Goal: Transaction & Acquisition: Obtain resource

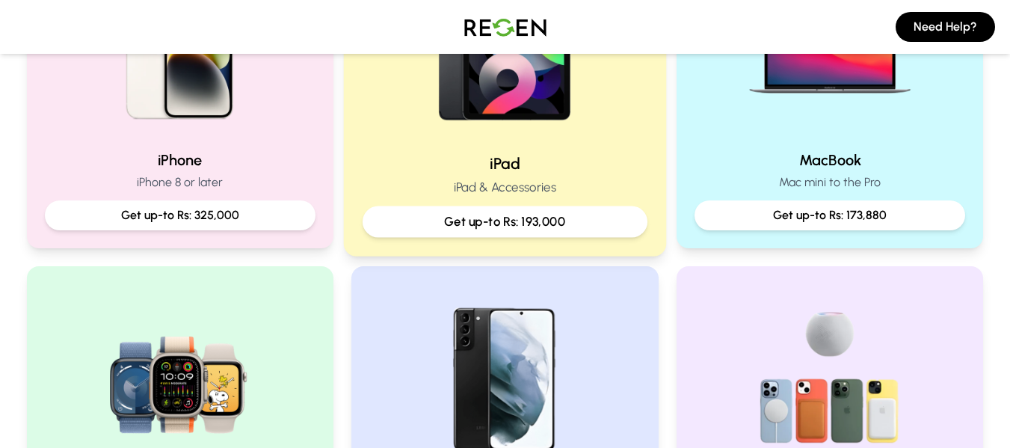
scroll to position [449, 0]
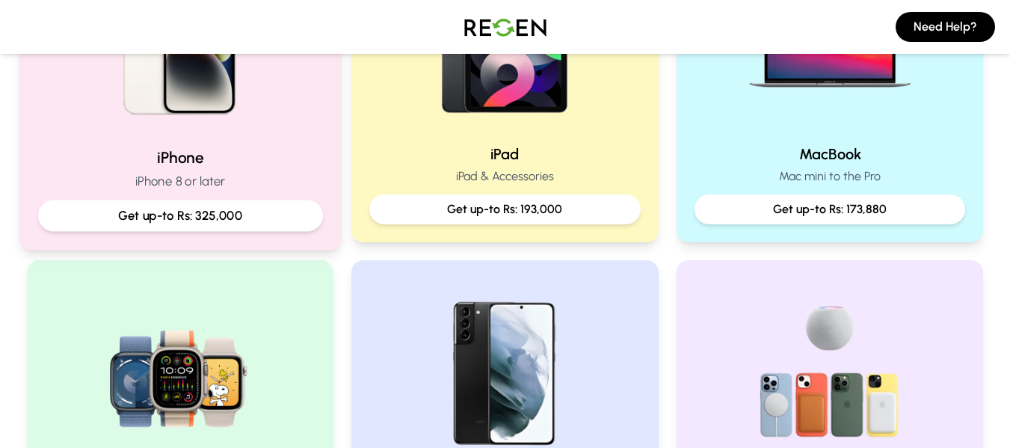
click at [230, 156] on h2 "iPhone" at bounding box center [179, 158] width 285 height 22
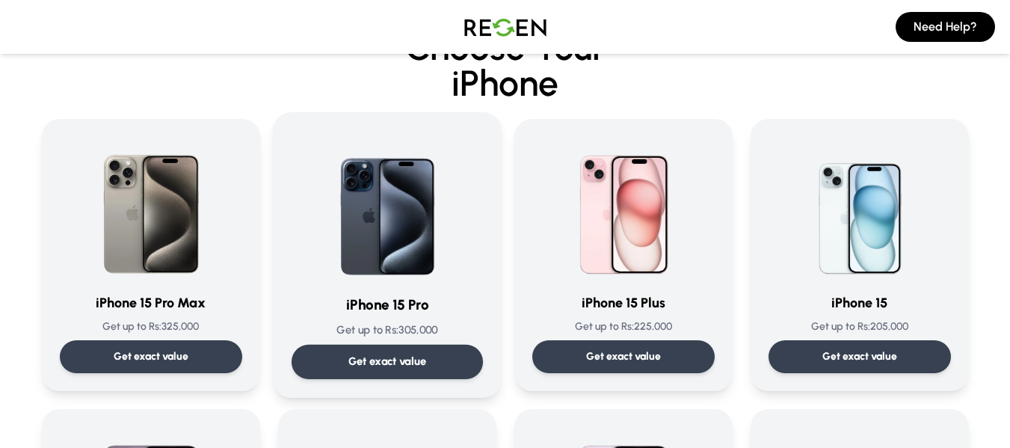
scroll to position [75, 0]
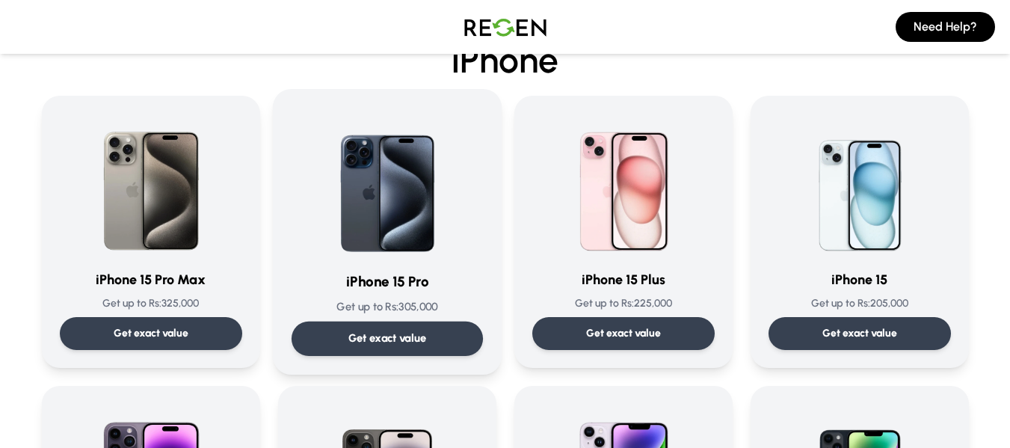
click at [447, 334] on div "Get exact value" at bounding box center [386, 339] width 191 height 34
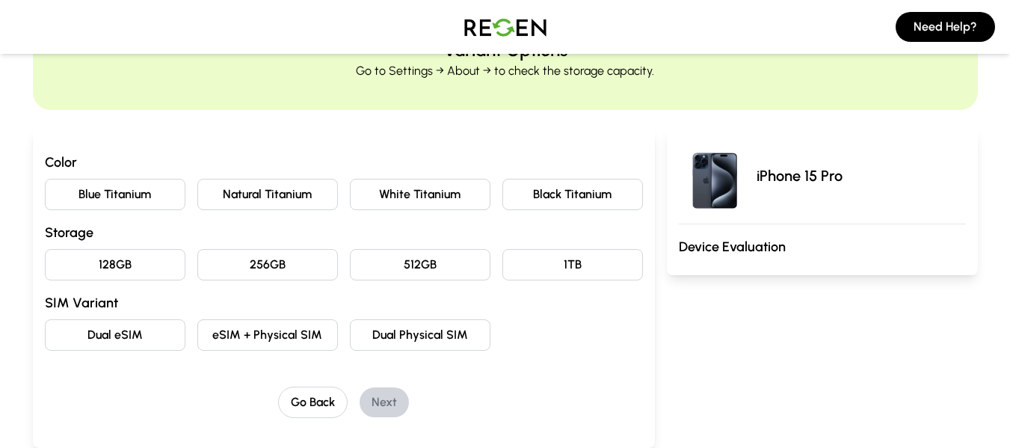
scroll to position [150, 0]
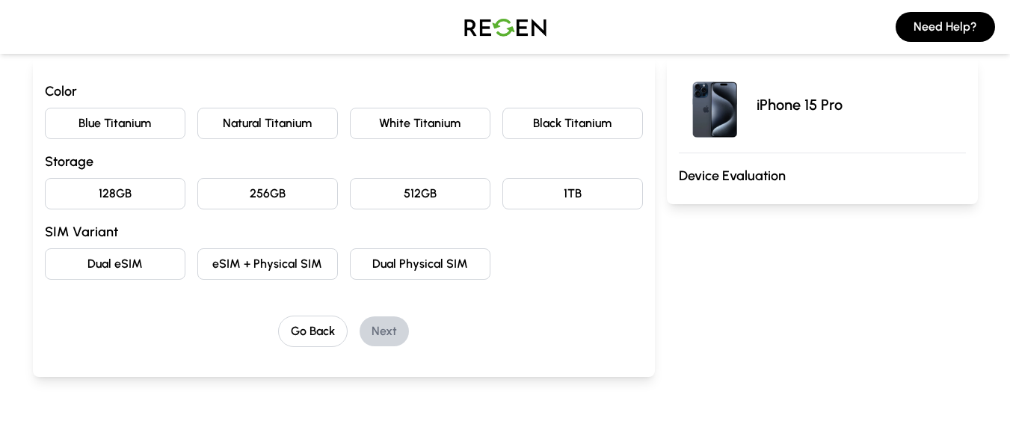
click at [273, 134] on button "Natural Titanium" at bounding box center [267, 123] width 141 height 31
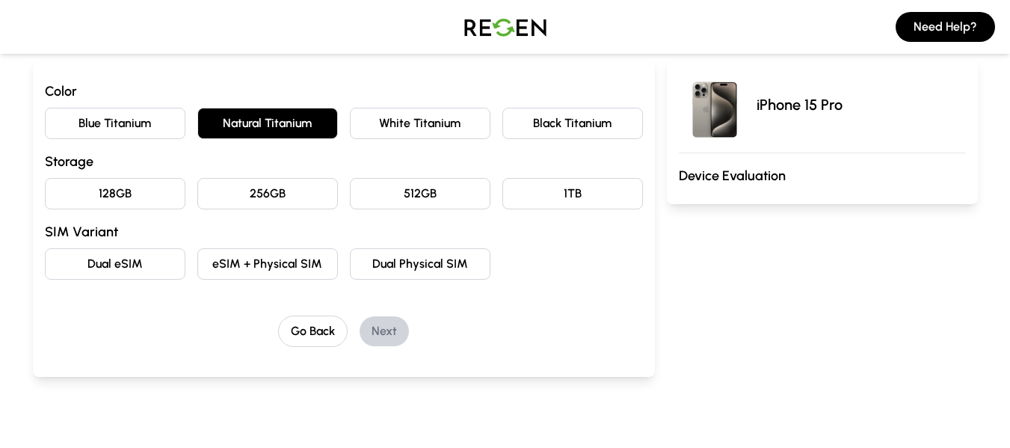
drag, startPoint x: 93, startPoint y: 195, endPoint x: 153, endPoint y: 202, distance: 59.5
click at [100, 196] on button "128GB" at bounding box center [115, 193] width 141 height 31
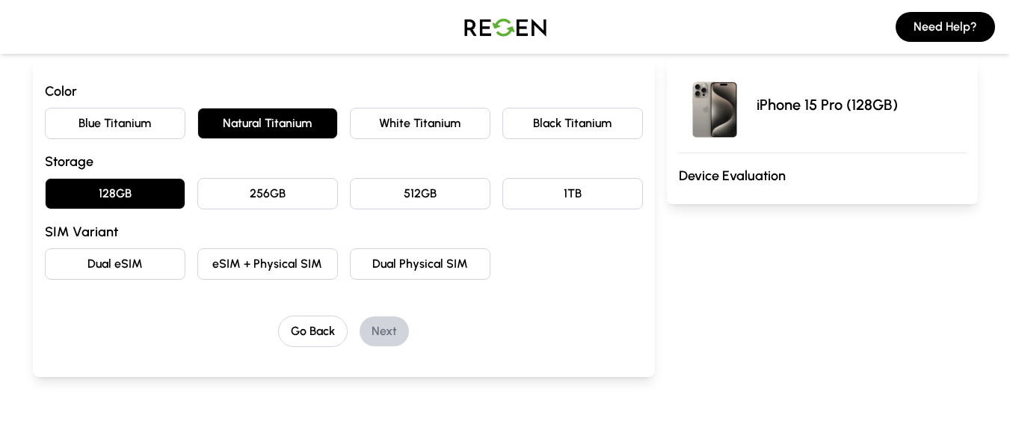
click at [91, 278] on button "Dual eSIM" at bounding box center [115, 263] width 141 height 31
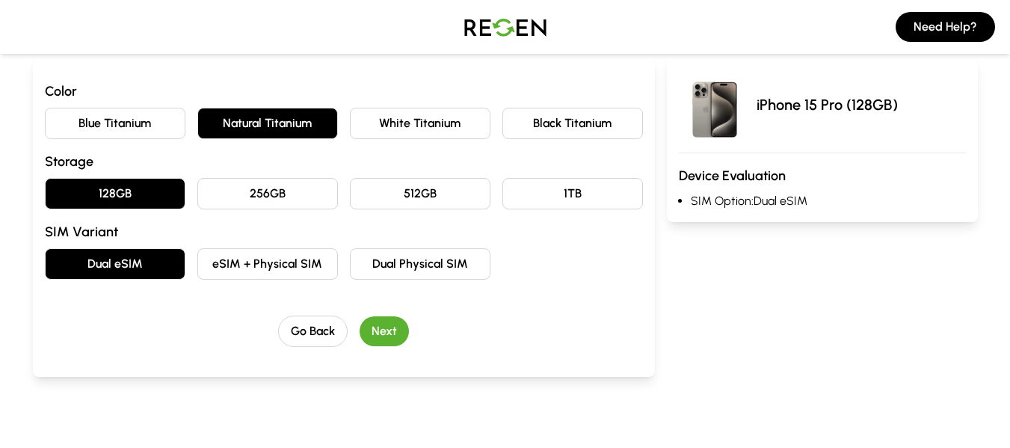
click at [390, 337] on button "Next" at bounding box center [384, 331] width 49 height 30
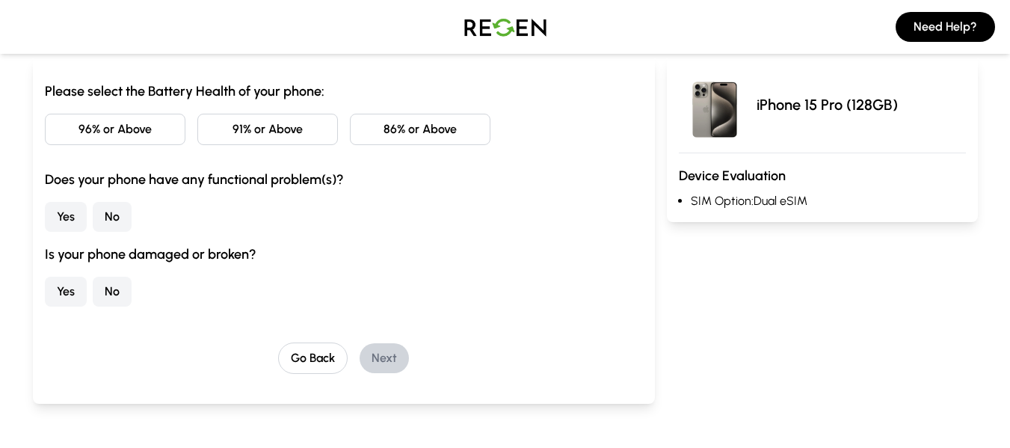
click at [130, 224] on button "No" at bounding box center [112, 217] width 39 height 30
click at [388, 132] on button "86% or Above" at bounding box center [420, 129] width 141 height 31
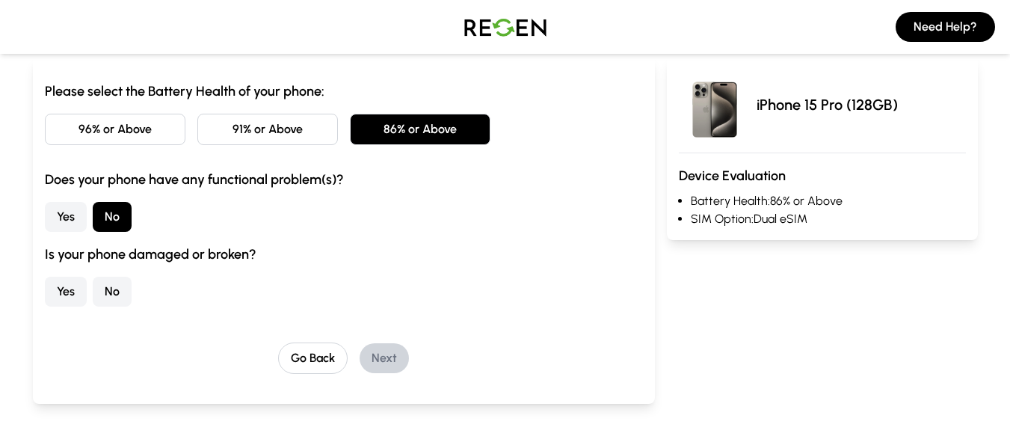
click at [110, 293] on button "No" at bounding box center [112, 292] width 39 height 30
click at [366, 358] on button "Next" at bounding box center [384, 358] width 49 height 30
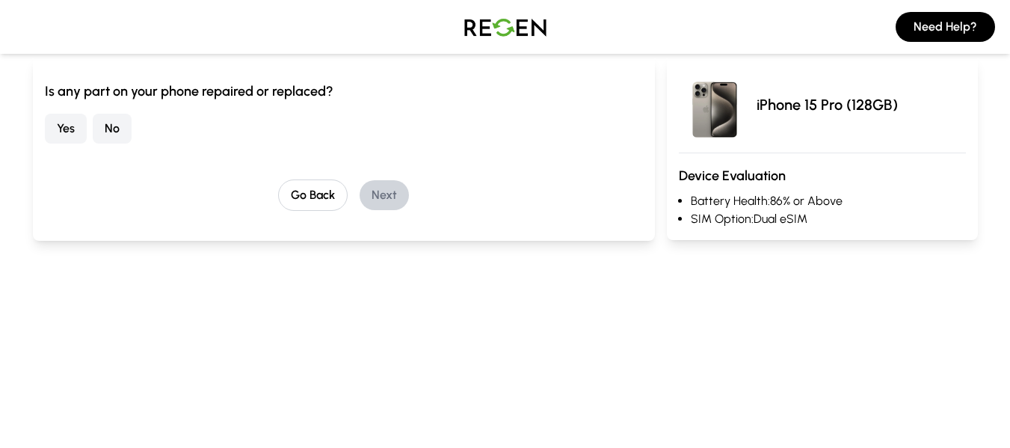
click at [125, 135] on button "No" at bounding box center [112, 129] width 39 height 30
click at [384, 206] on button "Next" at bounding box center [384, 195] width 49 height 30
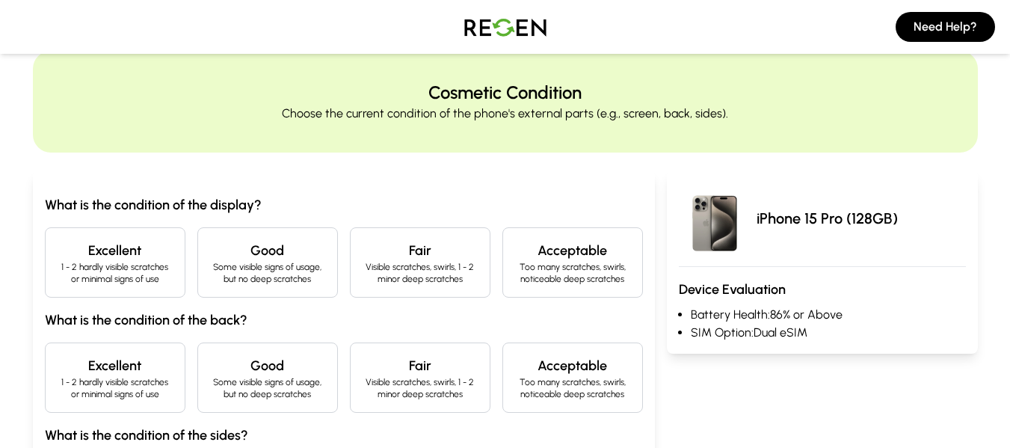
scroll to position [0, 0]
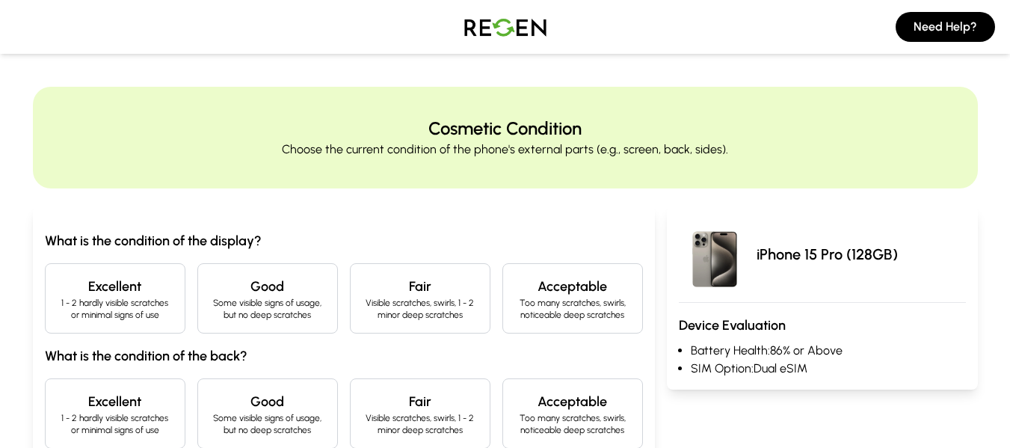
click at [106, 319] on p "1 - 2 hardly visible scratches or minimal signs of use" at bounding box center [115, 309] width 115 height 24
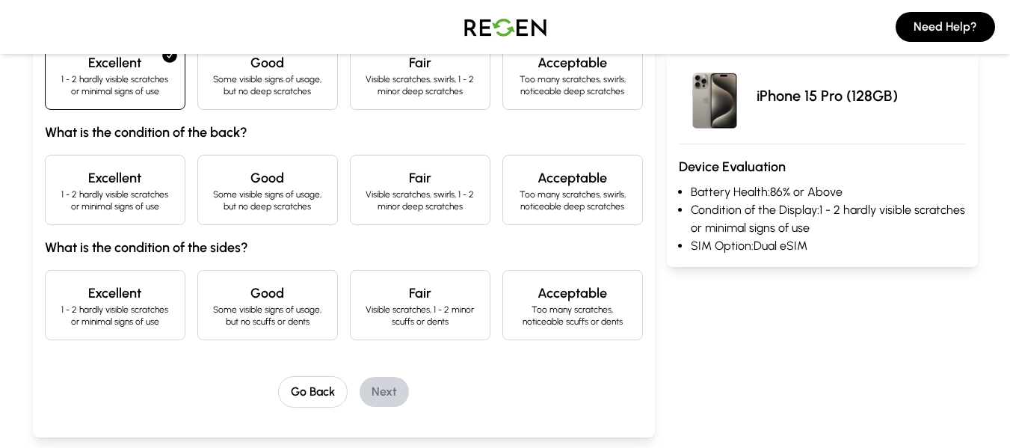
scroll to position [224, 0]
click at [179, 182] on div "Excellent 1 - 2 hardly visible scratches or minimal signs of use" at bounding box center [115, 189] width 141 height 70
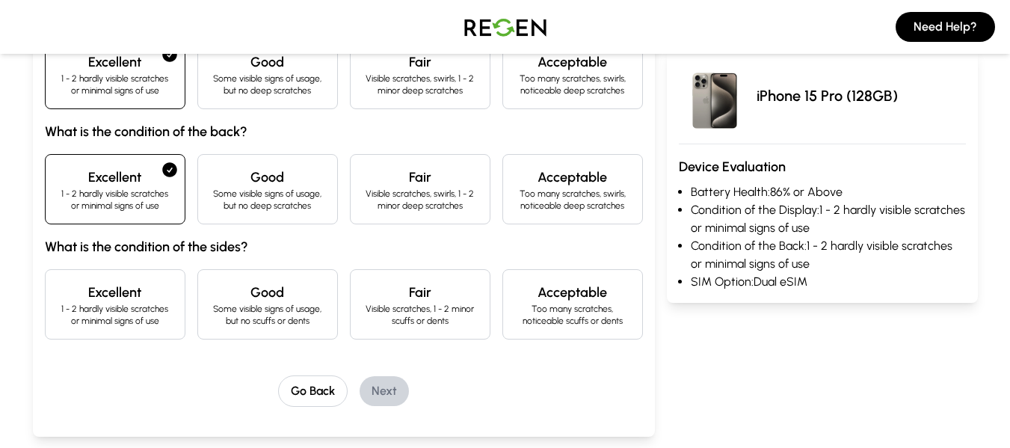
click at [108, 311] on p "1 - 2 hardly visible scratches or minimal signs of use" at bounding box center [115, 315] width 115 height 24
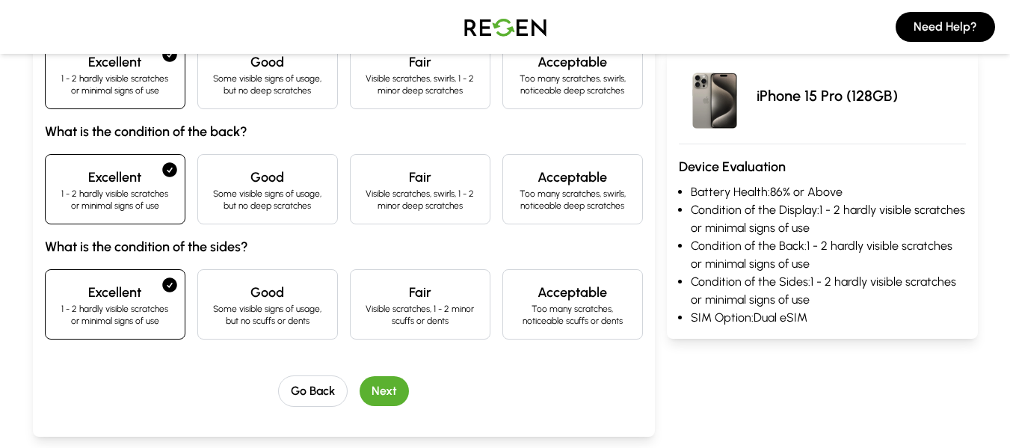
click at [363, 399] on button "Next" at bounding box center [384, 391] width 49 height 30
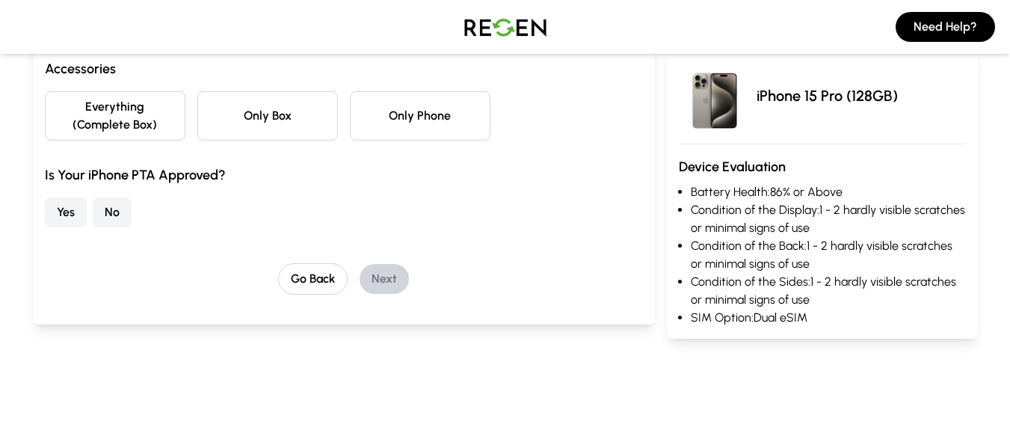
scroll to position [75, 0]
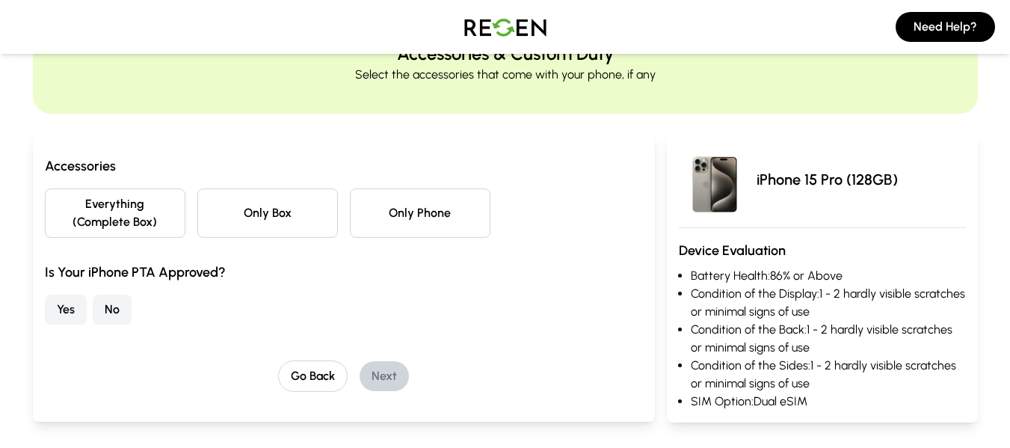
click at [112, 321] on button "No" at bounding box center [112, 310] width 39 height 30
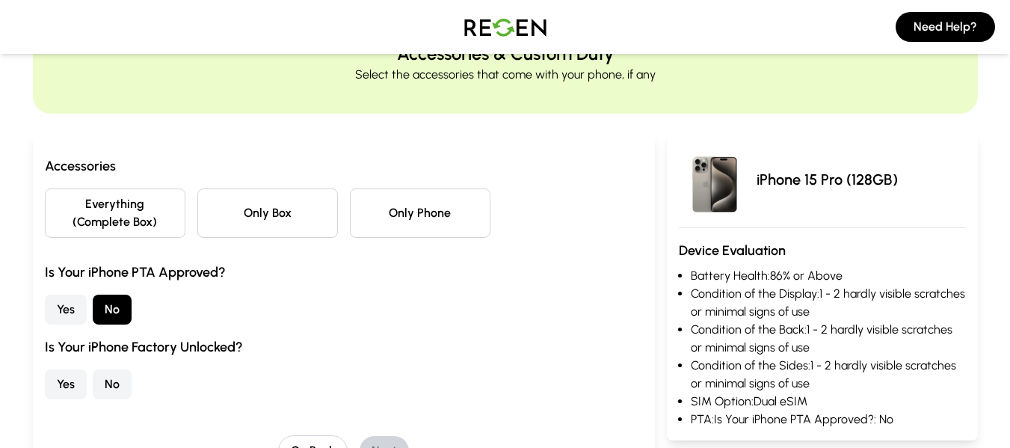
click at [123, 378] on button "No" at bounding box center [112, 384] width 39 height 30
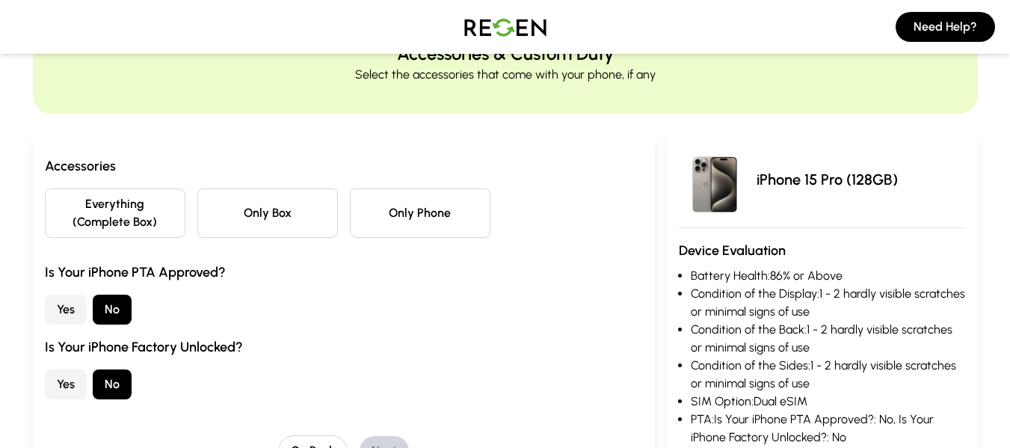
click at [392, 219] on button "Only Phone" at bounding box center [420, 212] width 141 height 49
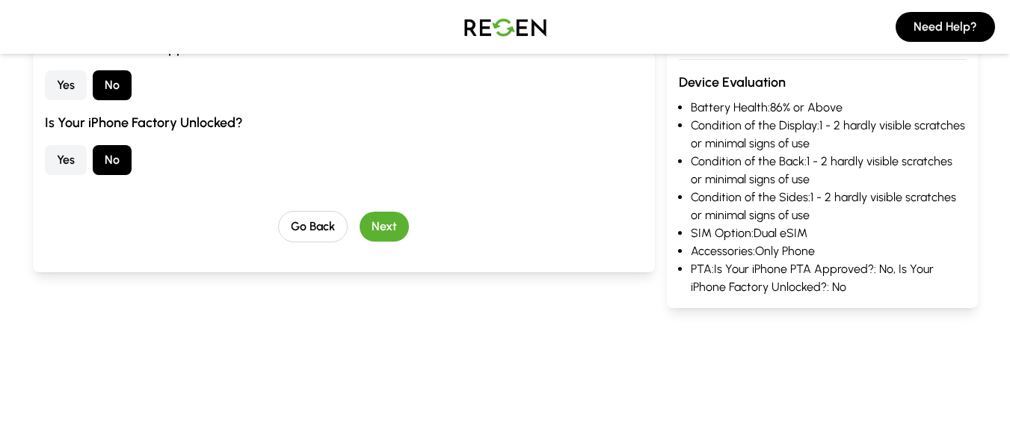
drag, startPoint x: 432, startPoint y: 232, endPoint x: 407, endPoint y: 233, distance: 25.4
click at [431, 233] on div "Go Back Next" at bounding box center [344, 226] width 598 height 31
click at [380, 233] on button "Next" at bounding box center [384, 227] width 49 height 30
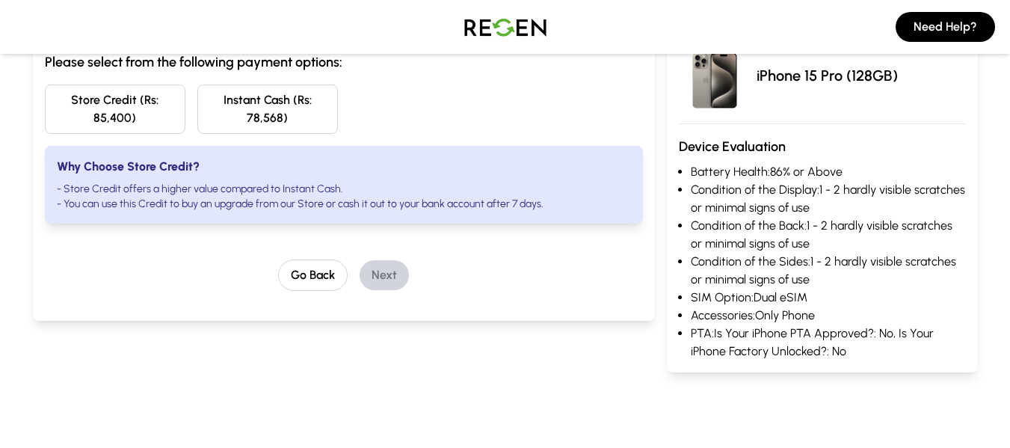
scroll to position [153, 0]
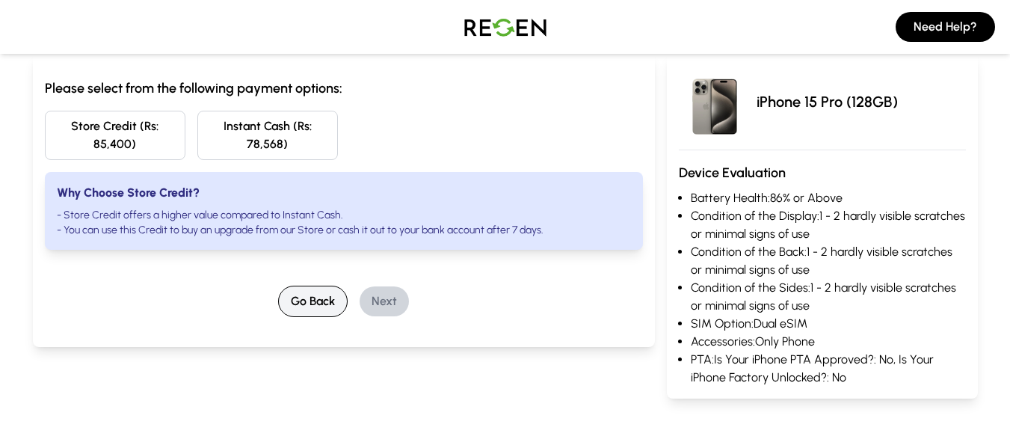
click at [303, 305] on button "Go Back" at bounding box center [313, 301] width 70 height 31
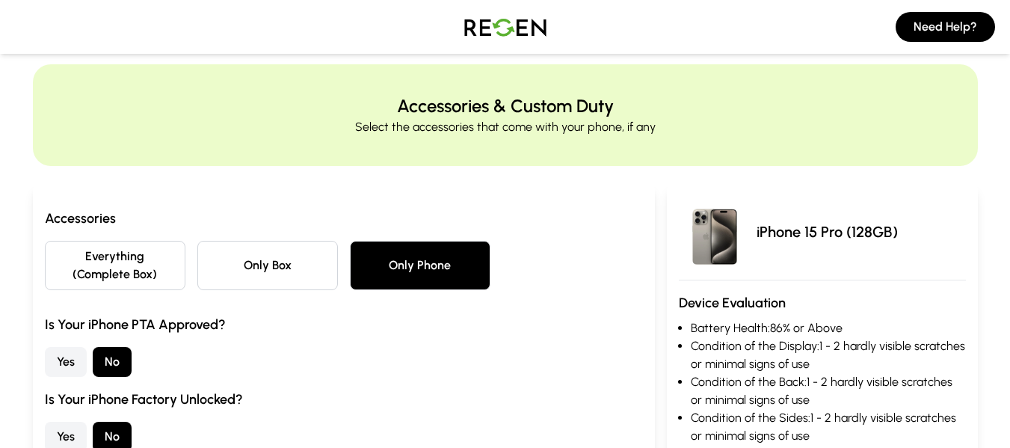
scroll to position [0, 0]
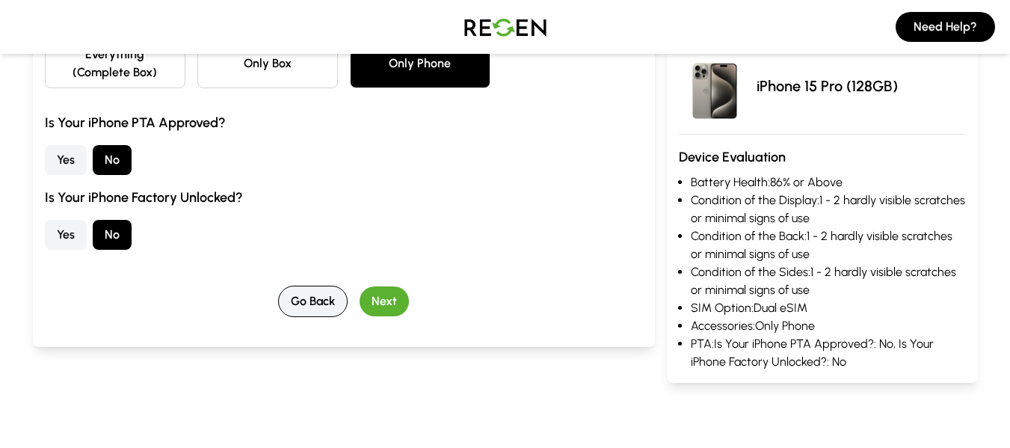
click at [292, 298] on button "Go Back" at bounding box center [313, 301] width 70 height 31
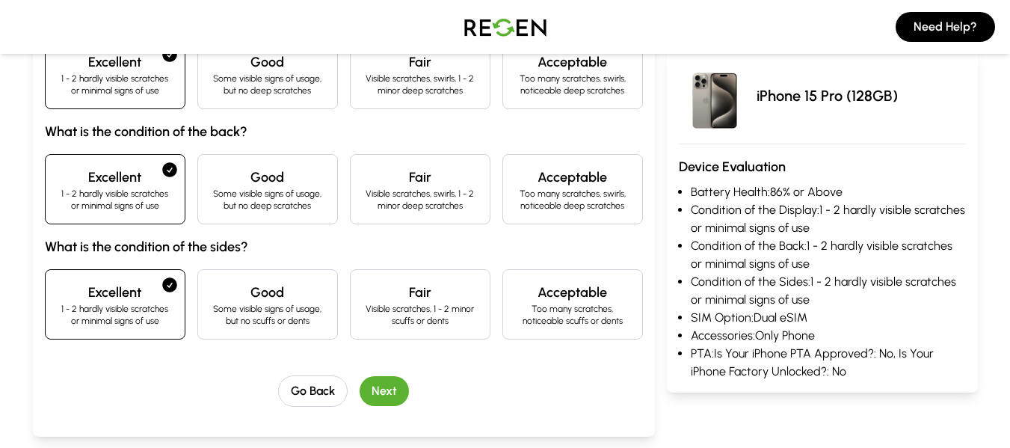
click at [293, 389] on button "Go Back" at bounding box center [313, 390] width 70 height 31
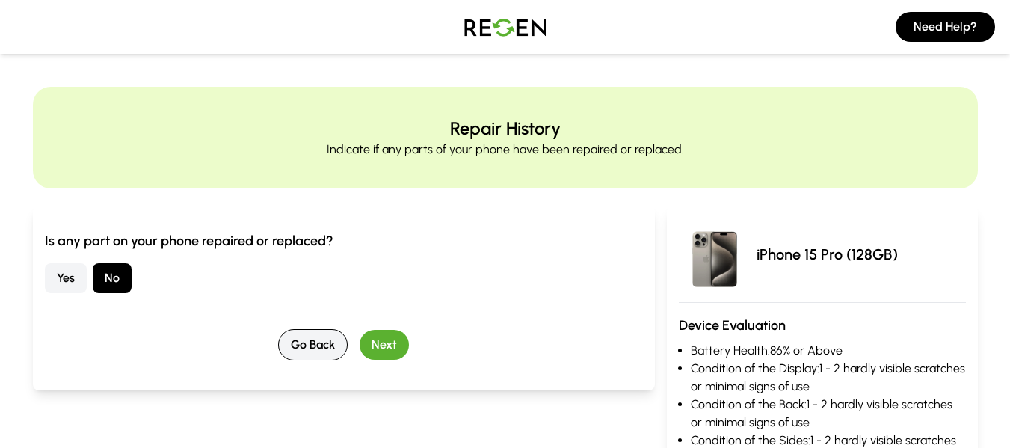
click at [303, 345] on button "Go Back" at bounding box center [313, 344] width 70 height 31
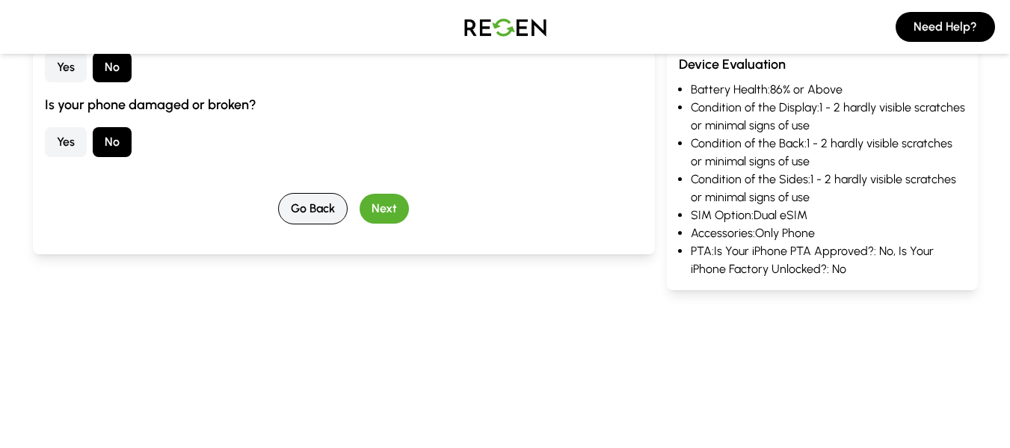
click at [322, 216] on button "Go Back" at bounding box center [313, 208] width 70 height 31
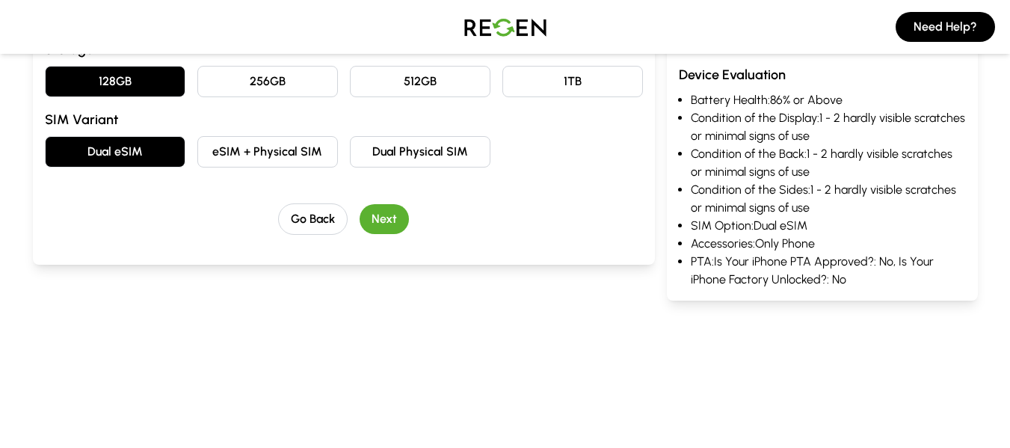
scroll to position [374, 0]
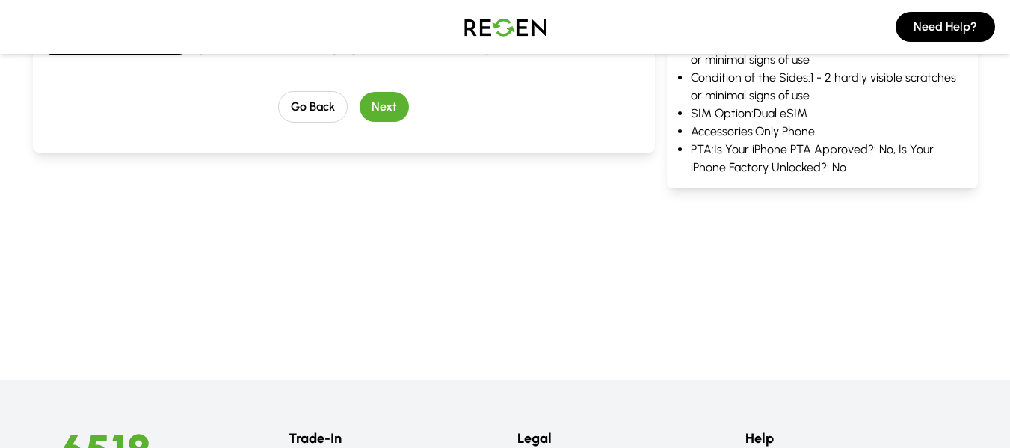
click at [325, 113] on button "Go Back" at bounding box center [313, 106] width 70 height 31
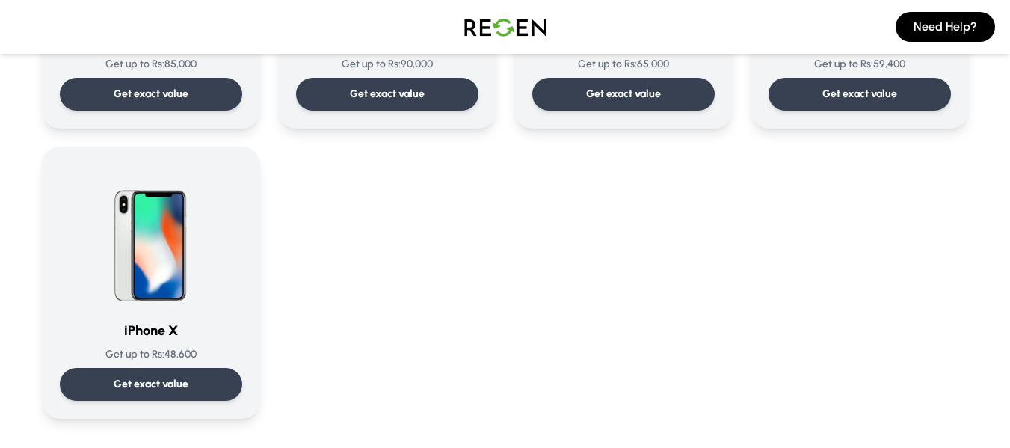
scroll to position [1795, 0]
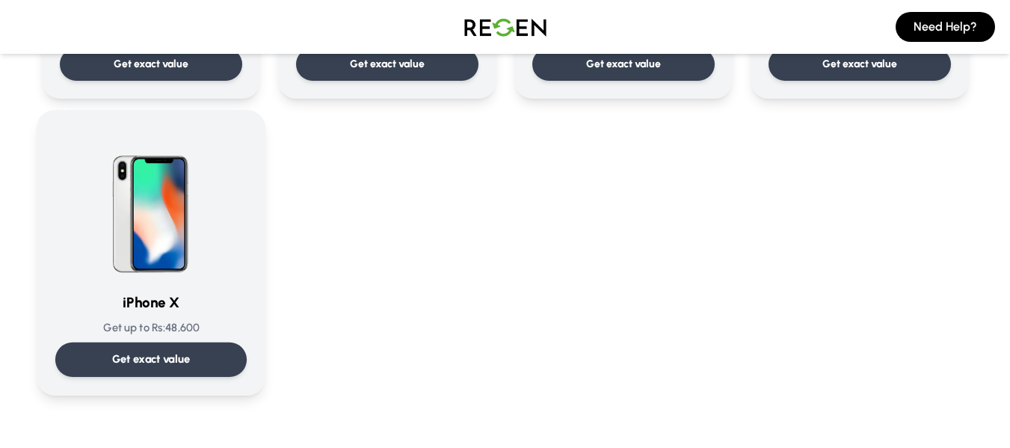
click at [215, 266] on img at bounding box center [151, 204] width 151 height 151
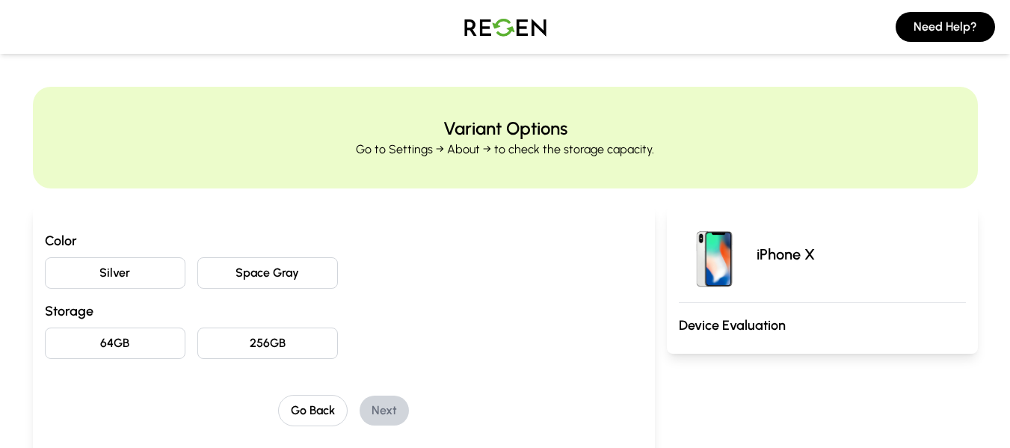
click at [84, 277] on button "Silver" at bounding box center [115, 272] width 141 height 31
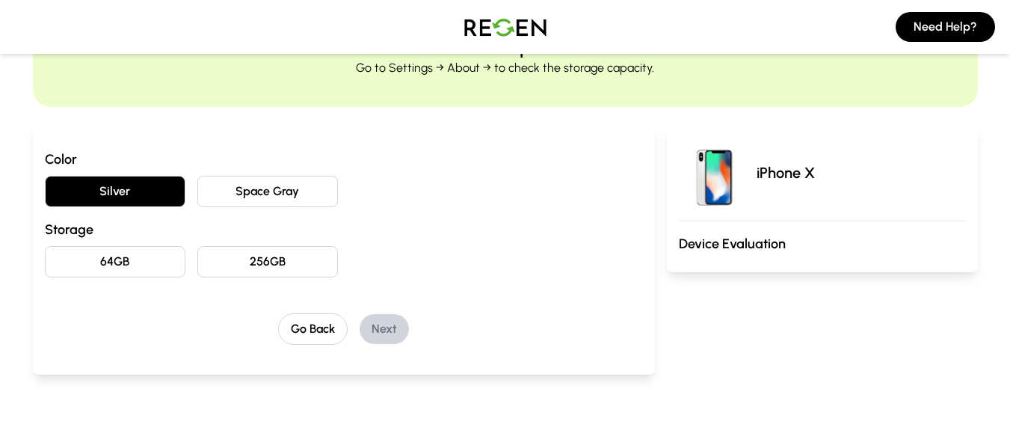
scroll to position [150, 0]
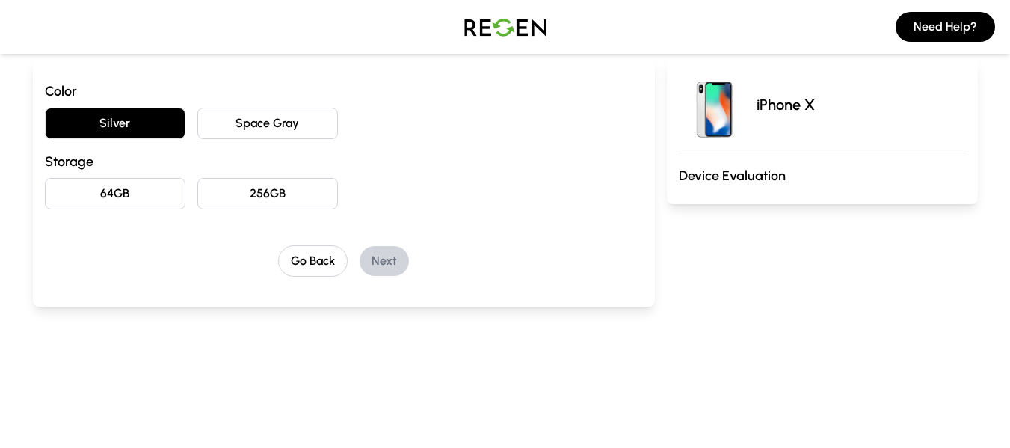
drag, startPoint x: 106, startPoint y: 176, endPoint x: 123, endPoint y: 176, distance: 17.2
click at [106, 176] on div "Color Silver Space Gray Storage 64GB 256GB" at bounding box center [344, 145] width 598 height 129
click at [146, 194] on button "64GB" at bounding box center [115, 193] width 141 height 31
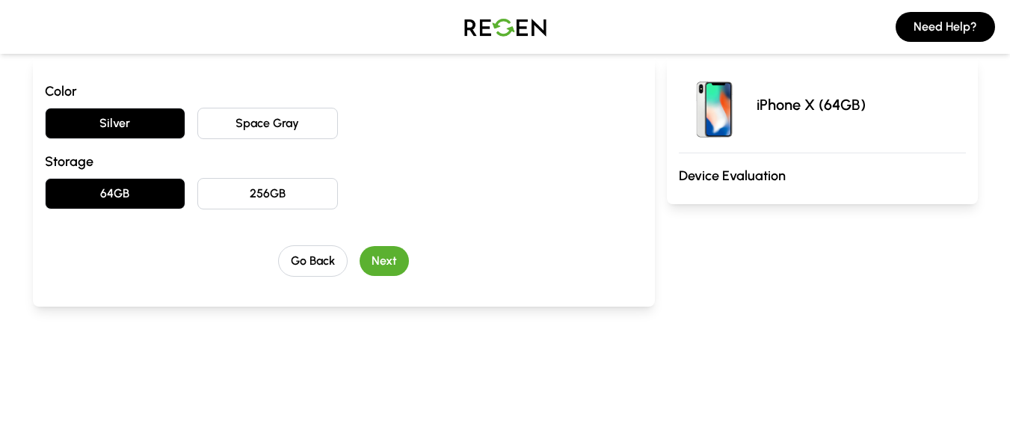
click at [371, 255] on button "Next" at bounding box center [384, 261] width 49 height 30
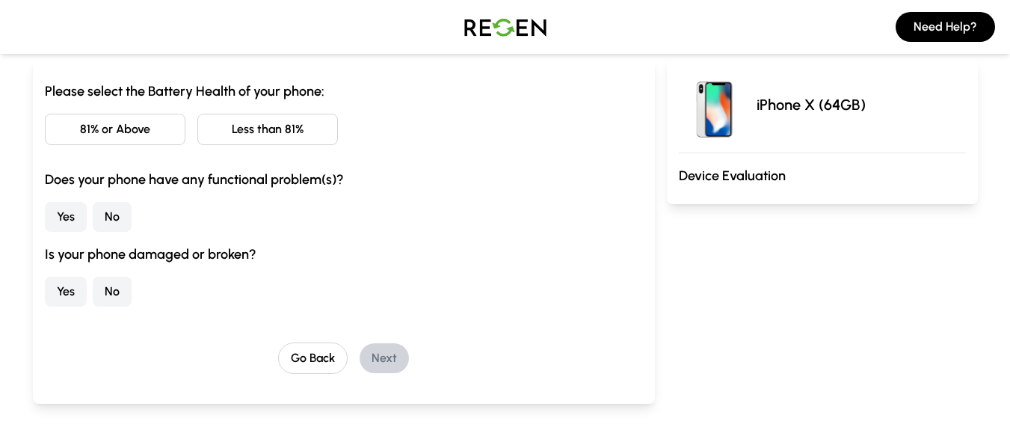
click at [249, 127] on button "Less than 81%" at bounding box center [267, 129] width 141 height 31
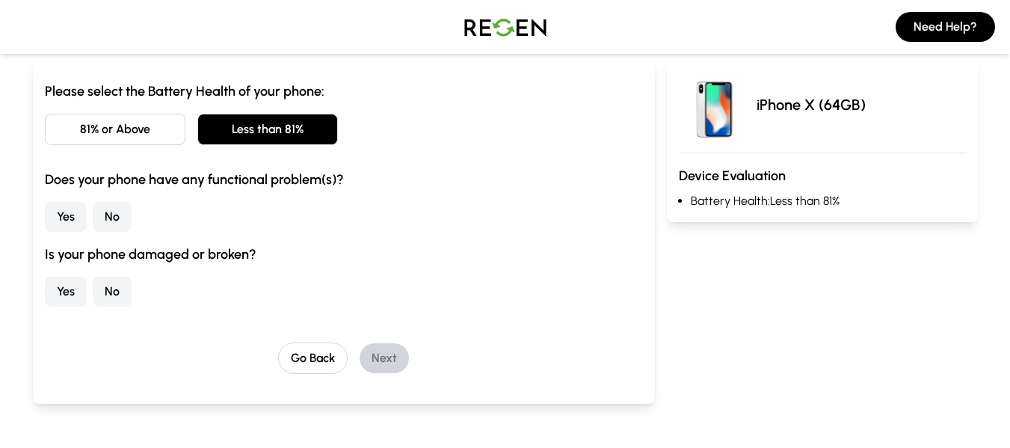
click at [99, 219] on button "No" at bounding box center [112, 217] width 39 height 30
click at [64, 293] on button "Yes" at bounding box center [66, 292] width 42 height 30
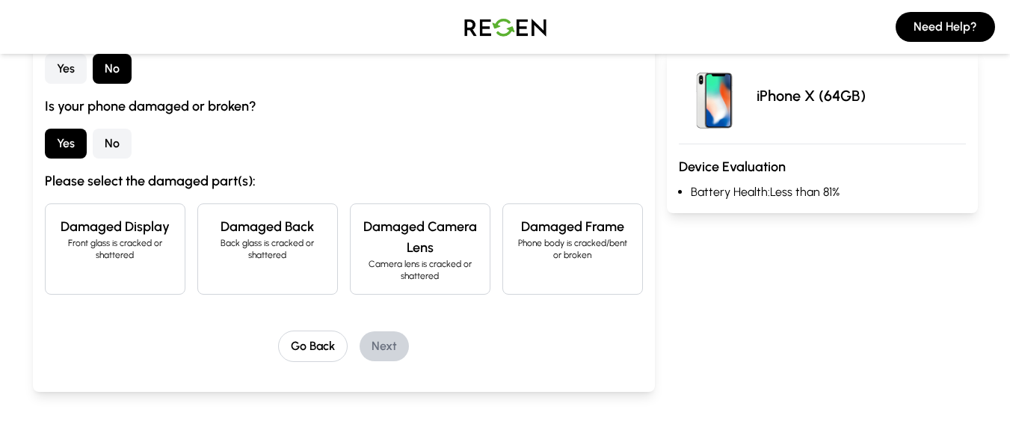
scroll to position [299, 0]
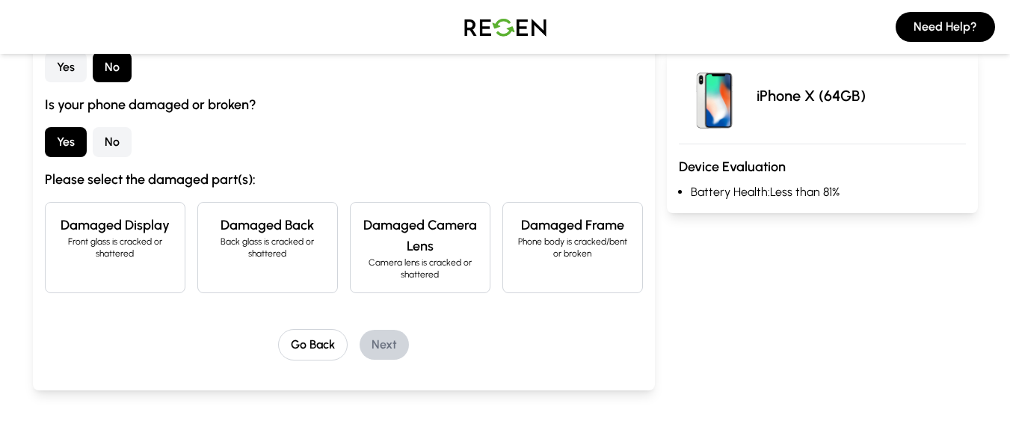
click at [248, 262] on div "Damaged Back Back glass is cracked or shattered" at bounding box center [267, 247] width 141 height 91
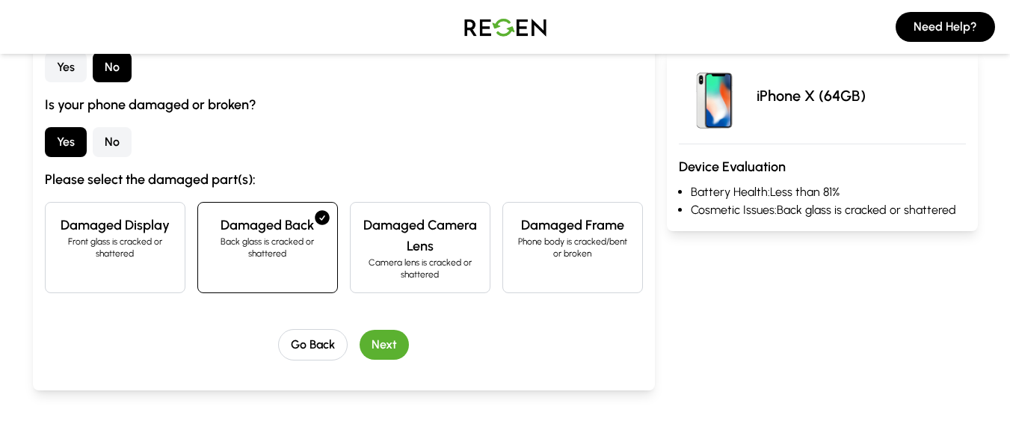
click at [379, 348] on button "Next" at bounding box center [384, 345] width 49 height 30
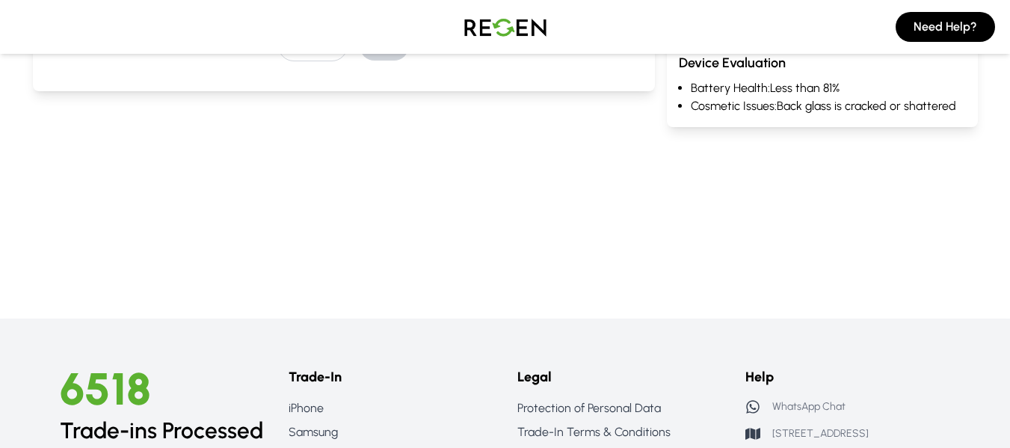
scroll to position [0, 0]
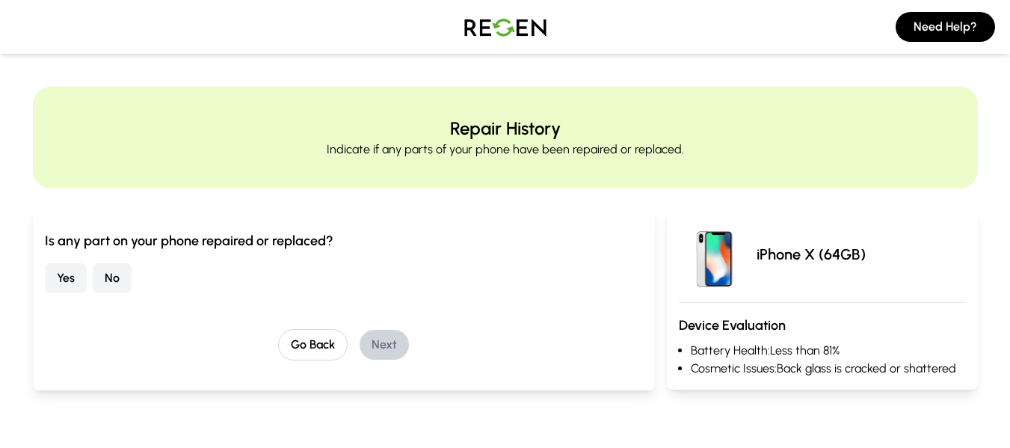
click at [120, 280] on button "No" at bounding box center [112, 278] width 39 height 30
click at [381, 342] on button "Next" at bounding box center [384, 345] width 49 height 30
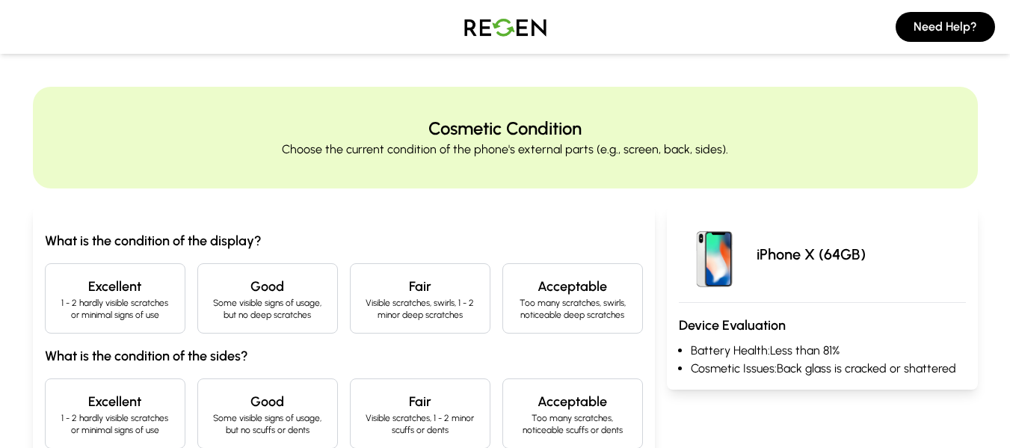
click at [556, 301] on p "Too many scratches, swirls, noticeable deep scratches" at bounding box center [572, 309] width 115 height 24
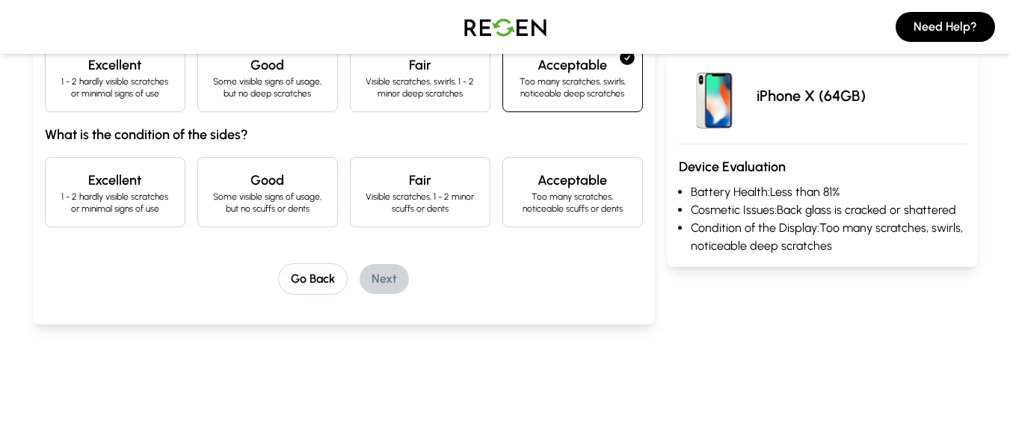
scroll to position [224, 0]
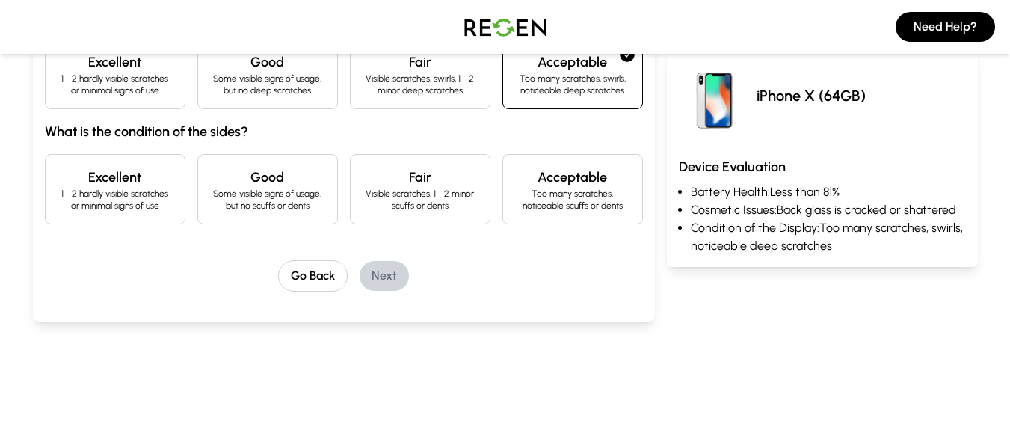
click at [369, 195] on p "Visible scratches, 1 - 2 minor scuffs or dents" at bounding box center [420, 200] width 115 height 24
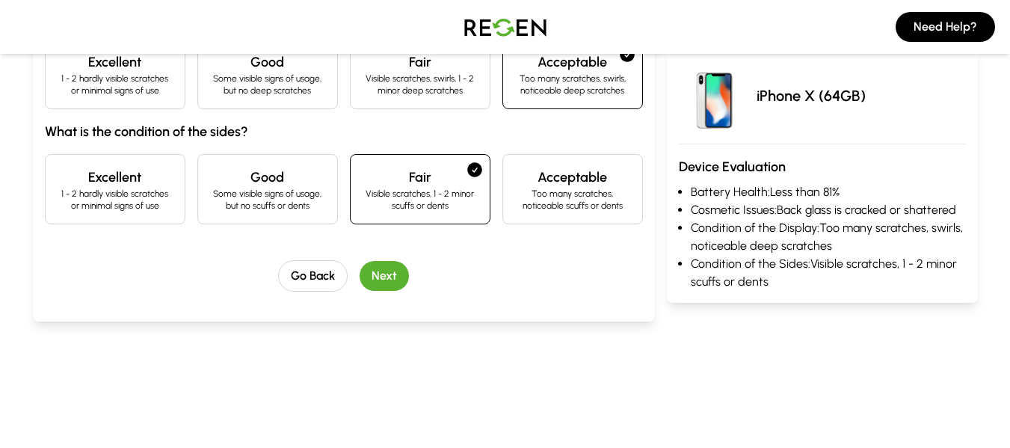
click at [283, 185] on h4 "Good" at bounding box center [267, 177] width 115 height 21
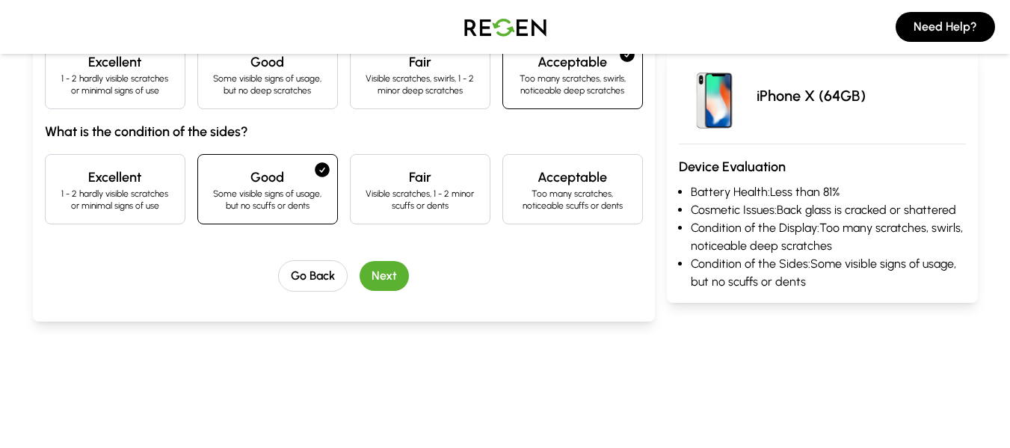
click at [376, 271] on button "Next" at bounding box center [384, 276] width 49 height 30
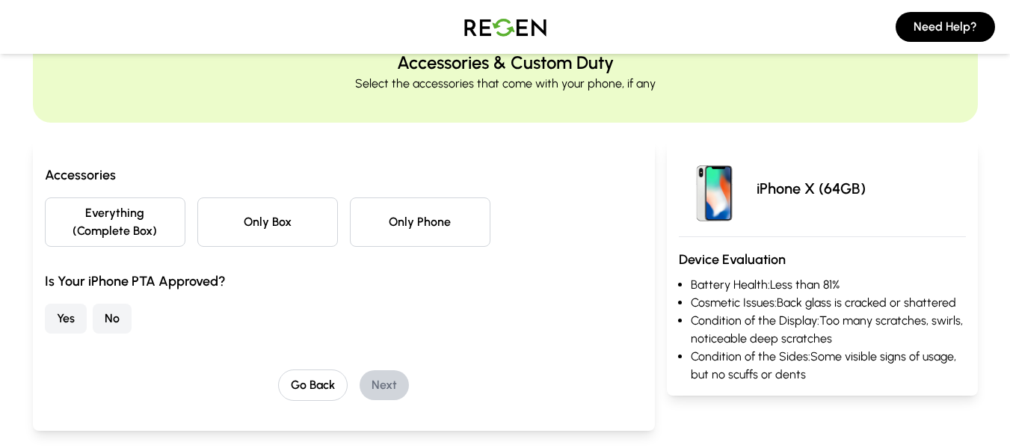
scroll to position [0, 0]
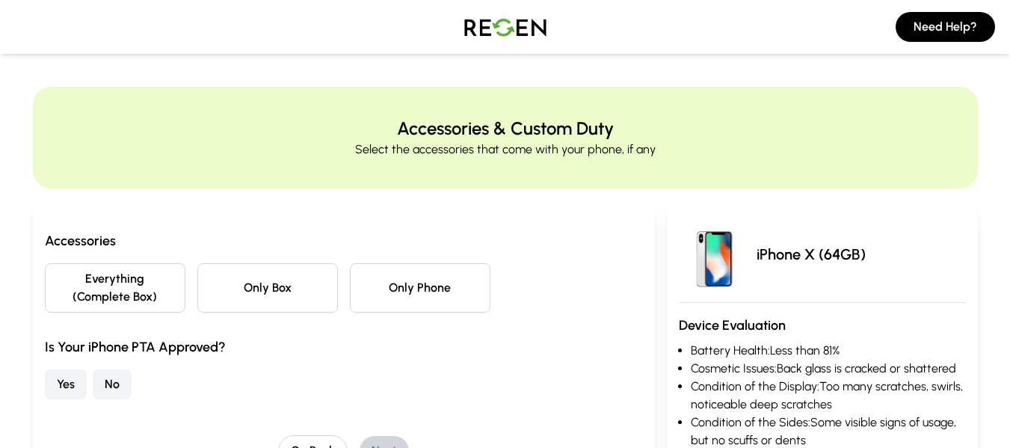
click at [384, 293] on button "Only Phone" at bounding box center [420, 287] width 141 height 49
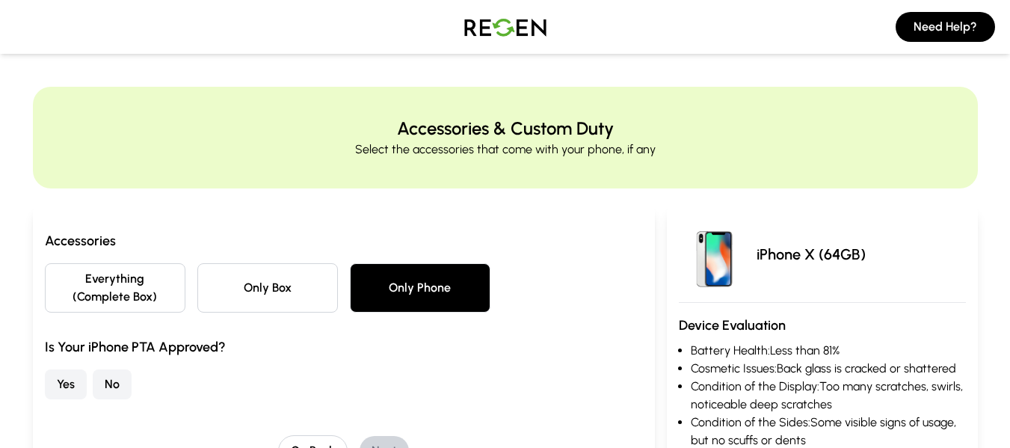
click at [54, 375] on button "Yes" at bounding box center [66, 384] width 42 height 30
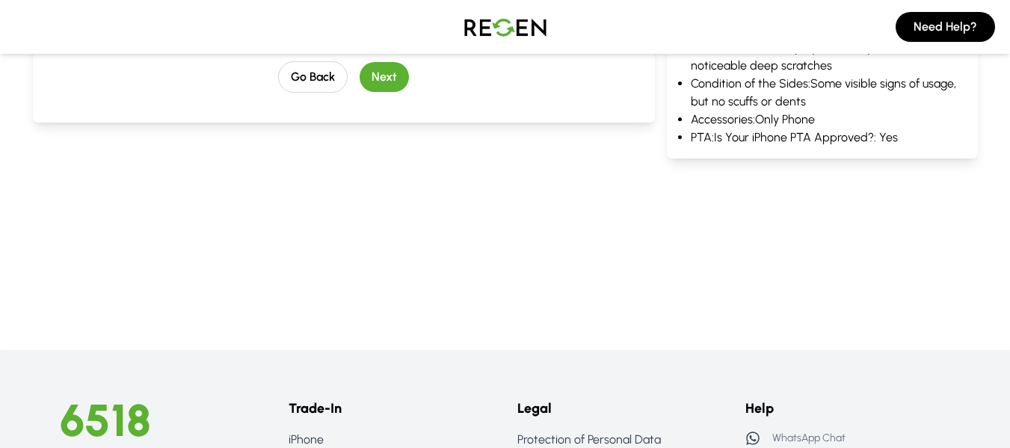
click at [385, 82] on button "Next" at bounding box center [384, 77] width 49 height 30
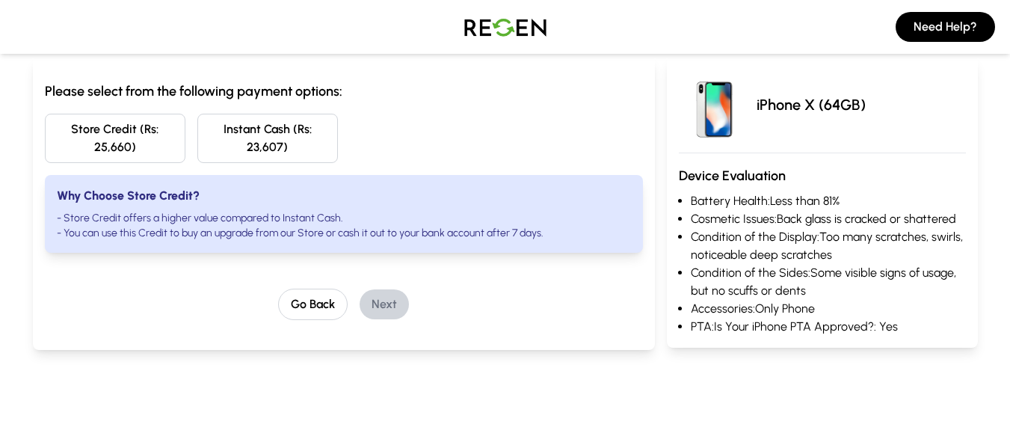
click at [268, 300] on div "Go Back Next" at bounding box center [344, 304] width 598 height 31
click at [318, 304] on button "Go Back" at bounding box center [313, 304] width 70 height 31
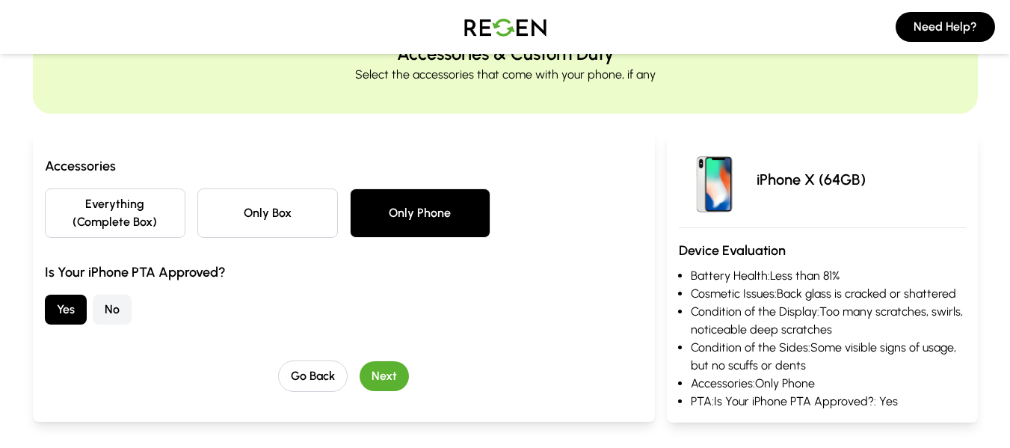
click at [307, 417] on div "Accessories Everything (Complete Box) Only Box Only Phone Is Your iPhone PTA Ap…" at bounding box center [344, 277] width 622 height 290
click at [319, 378] on button "Go Back" at bounding box center [313, 375] width 70 height 31
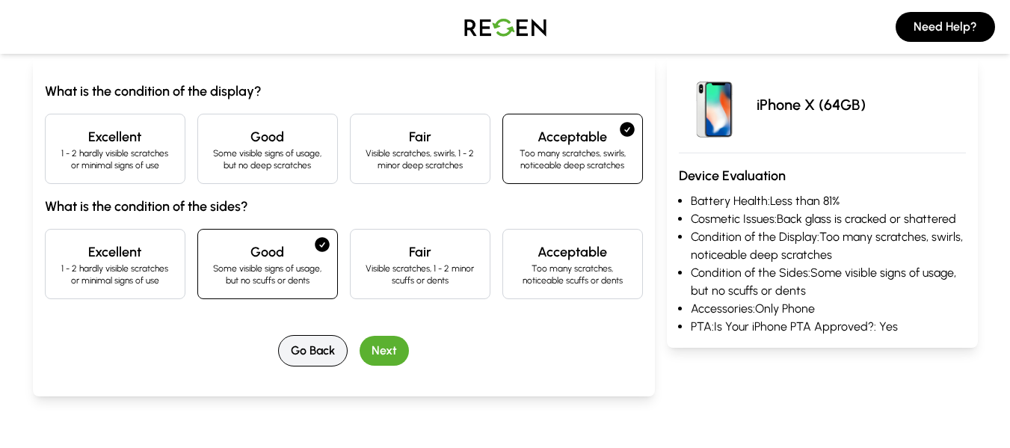
click at [340, 358] on button "Go Back" at bounding box center [313, 350] width 70 height 31
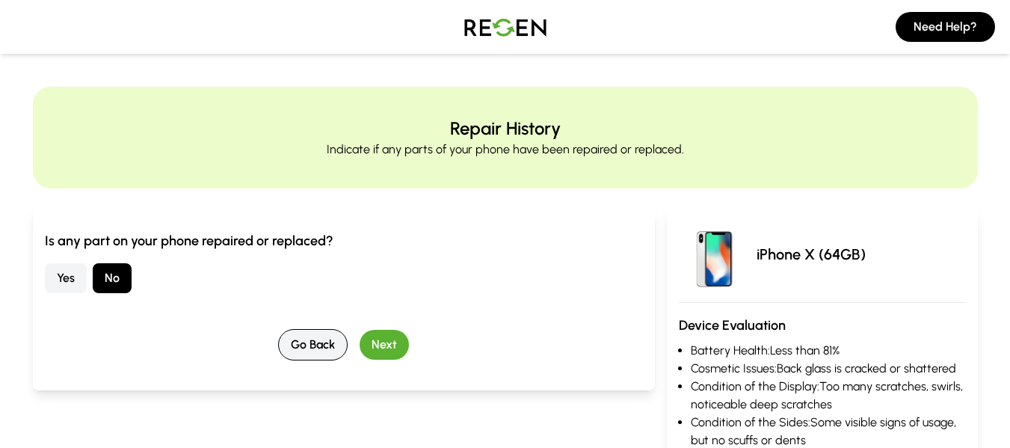
click at [296, 347] on button "Go Back" at bounding box center [313, 344] width 70 height 31
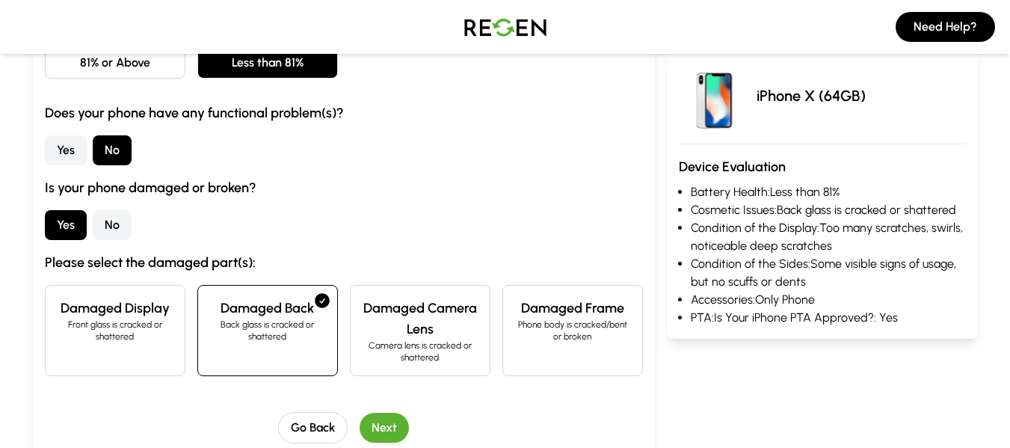
scroll to position [224, 0]
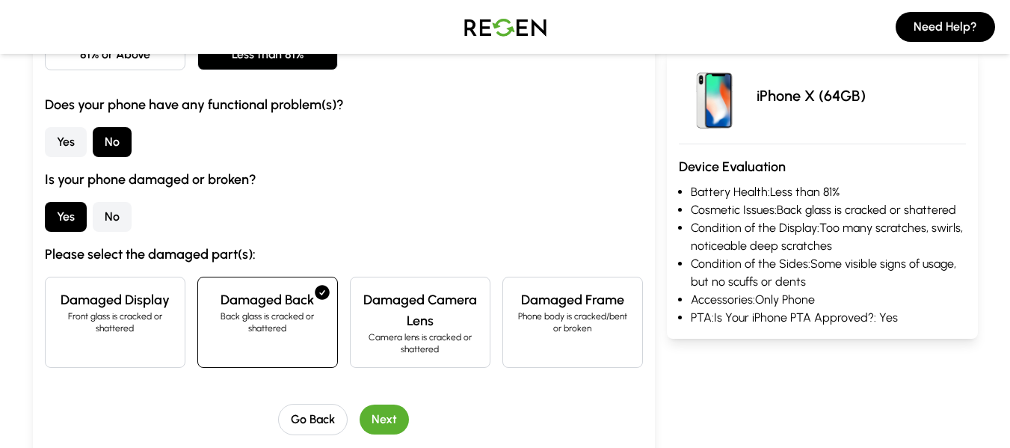
click at [101, 220] on button "No" at bounding box center [112, 217] width 39 height 30
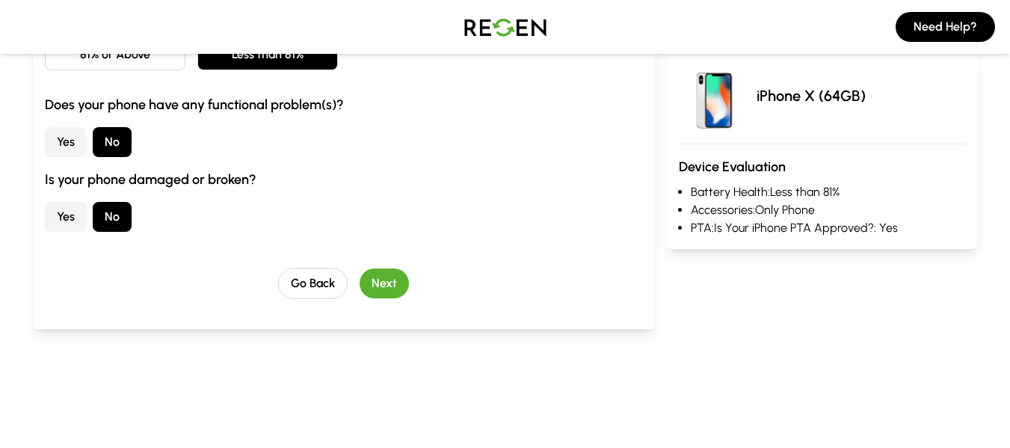
click at [379, 269] on div "Please select the Battery Health of your phone: 81% or Above Less than 81% Does…" at bounding box center [344, 152] width 598 height 293
click at [389, 284] on button "Next" at bounding box center [384, 283] width 49 height 30
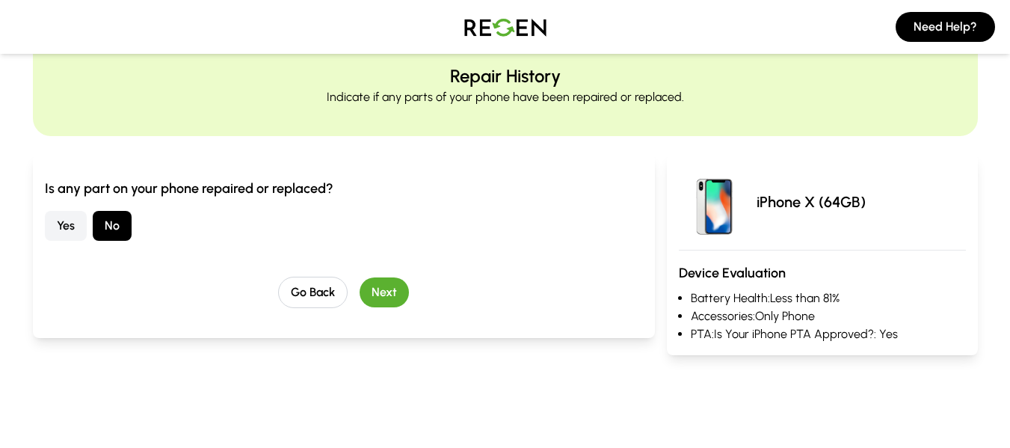
scroll to position [0, 0]
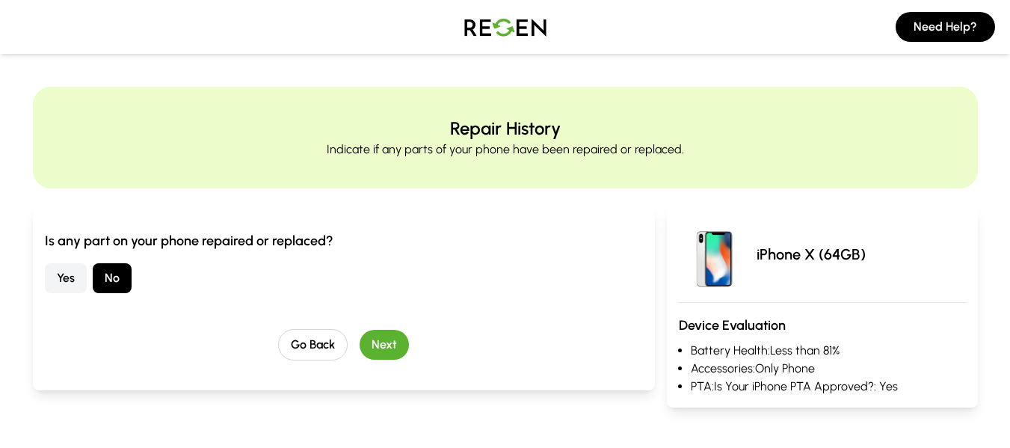
click at [384, 339] on button "Next" at bounding box center [384, 345] width 49 height 30
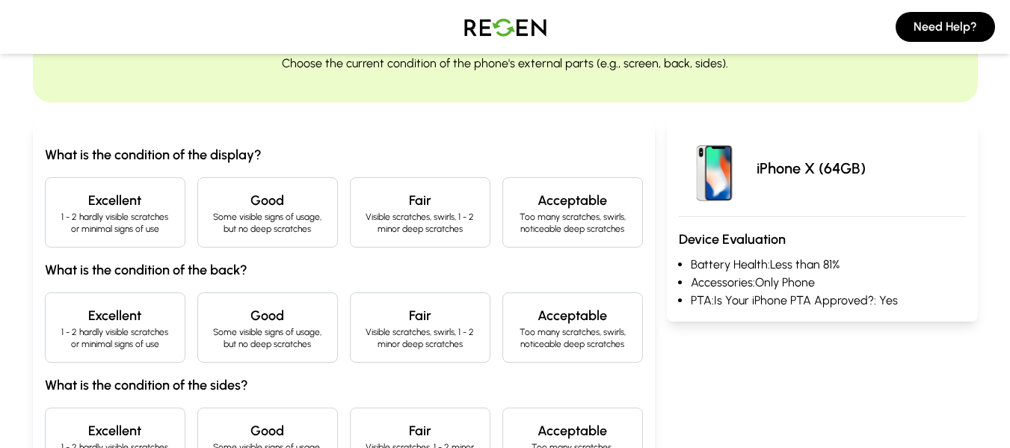
scroll to position [224, 0]
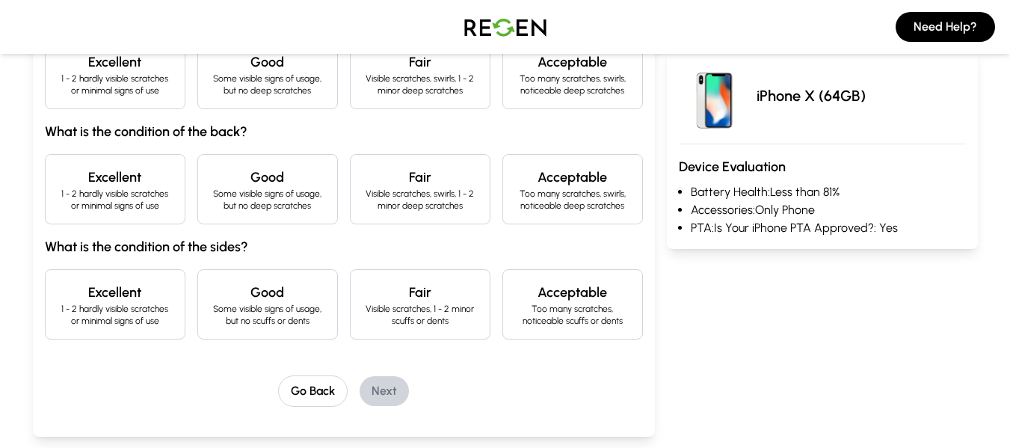
drag, startPoint x: 500, startPoint y: 76, endPoint x: 511, endPoint y: 75, distance: 12.0
click at [505, 75] on div "Excellent 1 - 2 hardly visible scratches or minimal signs of use Good Some visi…" at bounding box center [344, 74] width 598 height 70
click at [522, 73] on p "Too many scratches, swirls, noticeable deep scratches" at bounding box center [572, 85] width 115 height 24
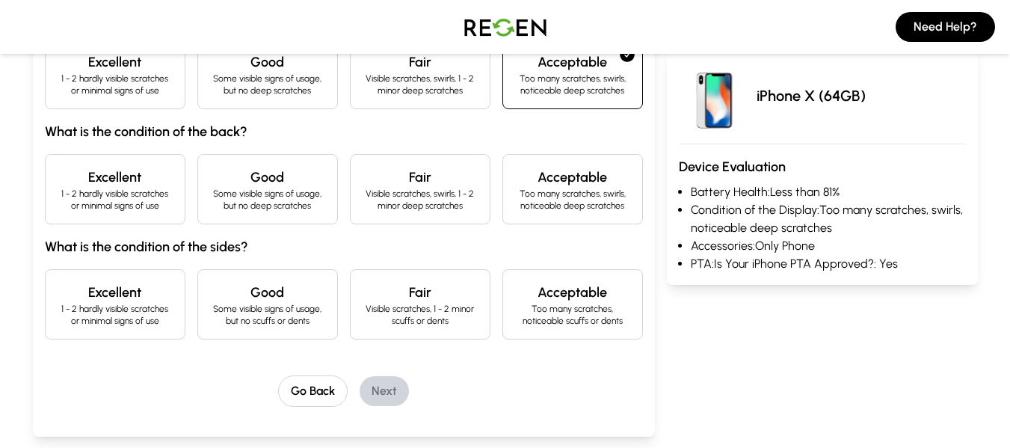
click at [420, 188] on p "Visible scratches, swirls, 1 - 2 minor deep scratches" at bounding box center [420, 200] width 115 height 24
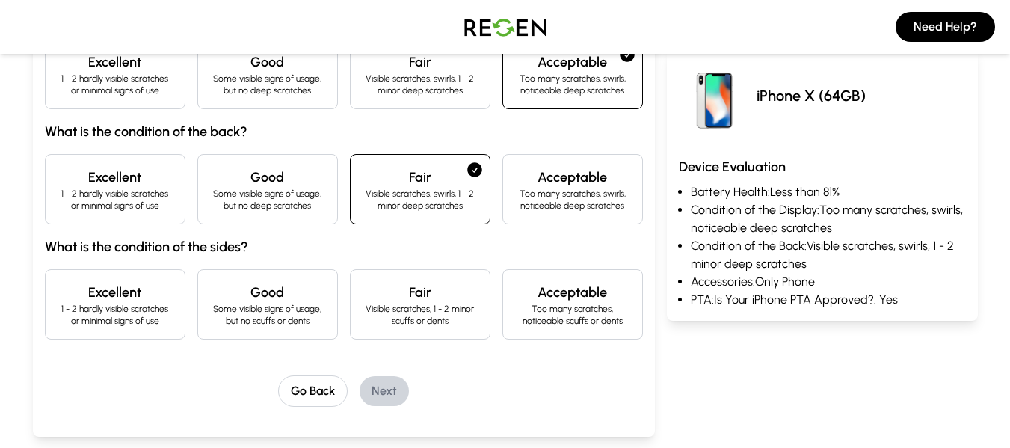
click at [386, 319] on p "Visible scratches, 1 - 2 minor scuffs or dents" at bounding box center [420, 315] width 115 height 24
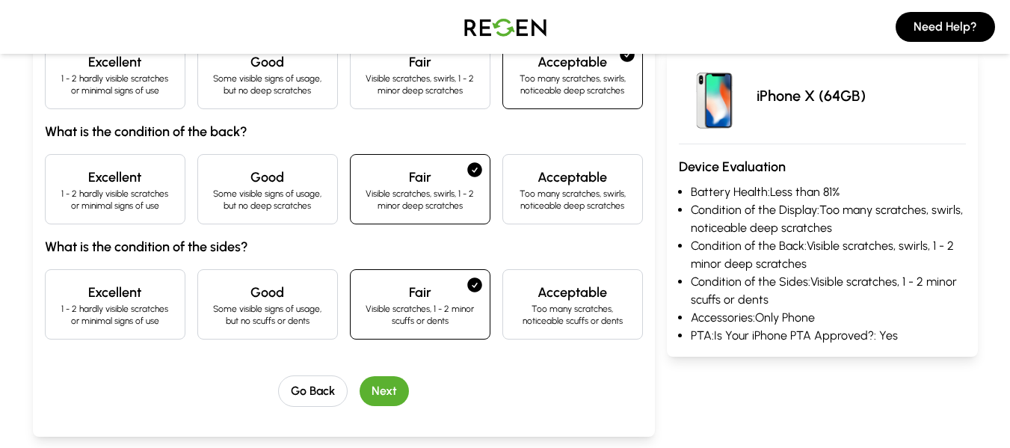
click at [309, 322] on p "Some visible signs of usage, but no scuffs or dents" at bounding box center [267, 315] width 115 height 24
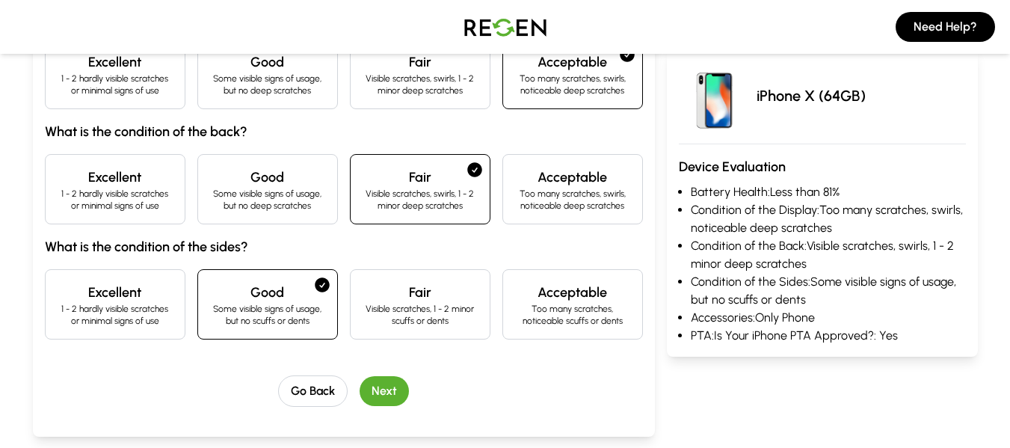
click at [379, 398] on button "Next" at bounding box center [384, 391] width 49 height 30
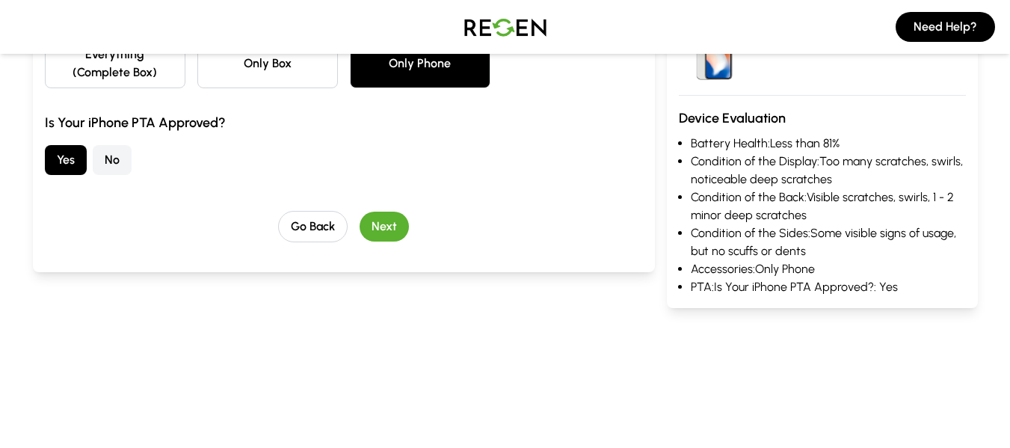
click at [371, 227] on button "Next" at bounding box center [384, 227] width 49 height 30
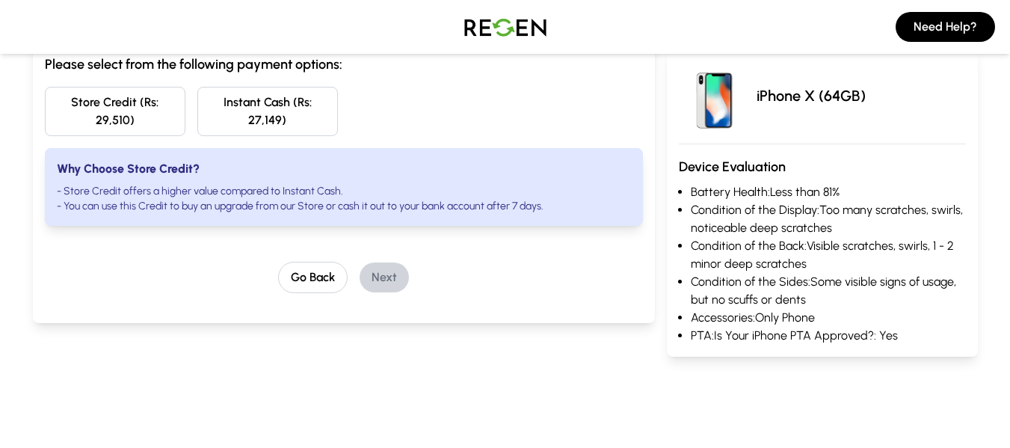
scroll to position [150, 0]
